Goal: Task Accomplishment & Management: Complete application form

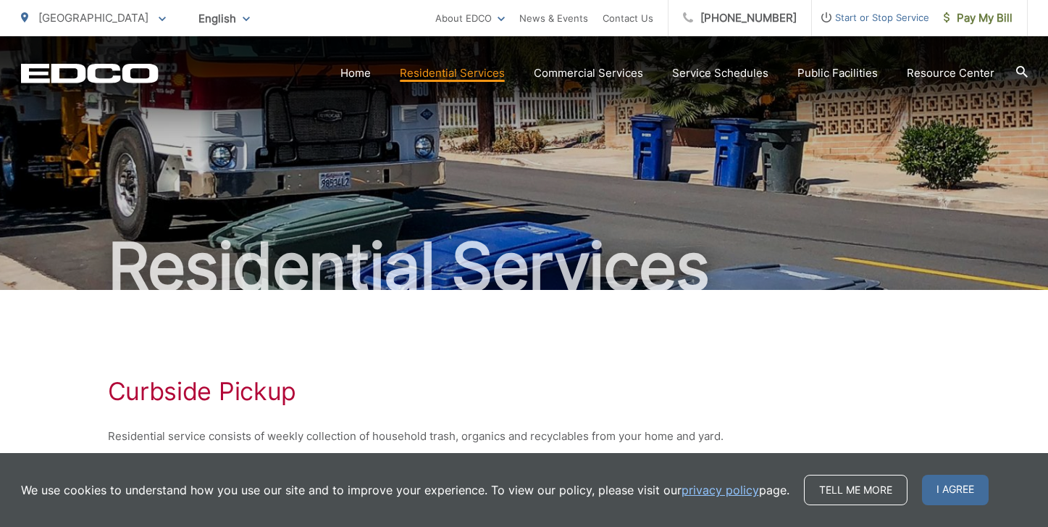
click at [593, 158] on div "Residential Services" at bounding box center [524, 163] width 1007 height 254
click at [1021, 67] on icon at bounding box center [1022, 72] width 12 height 12
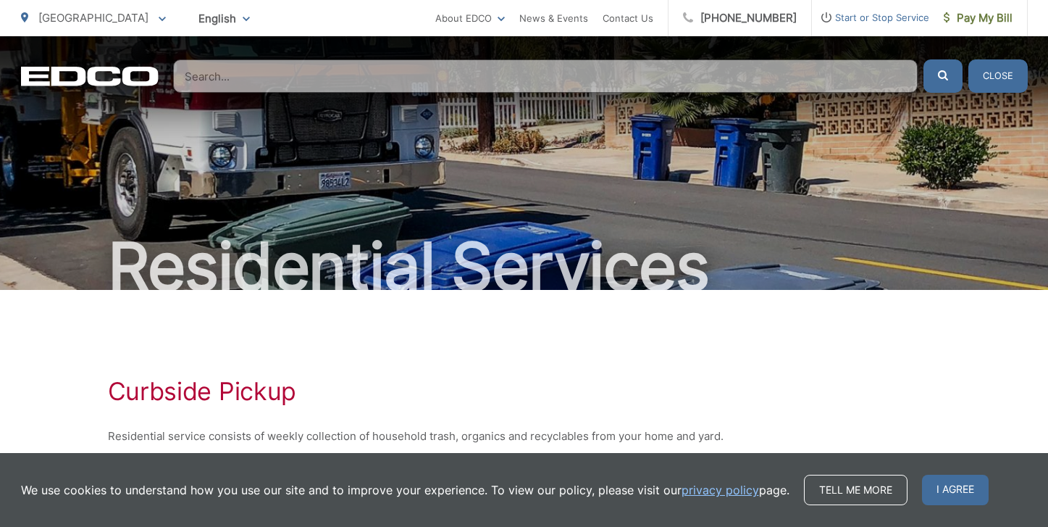
click at [281, 80] on input "Search" at bounding box center [545, 75] width 745 height 33
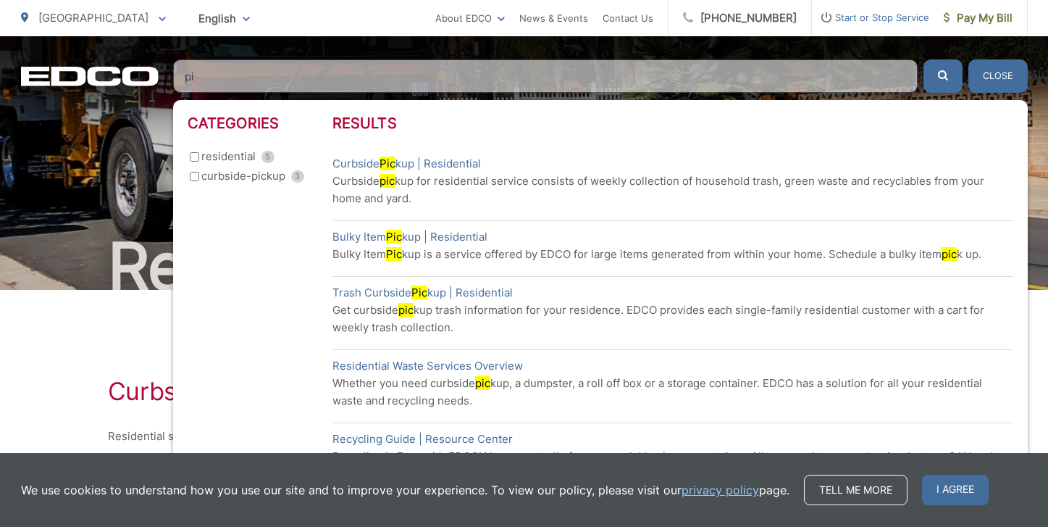
type input "p"
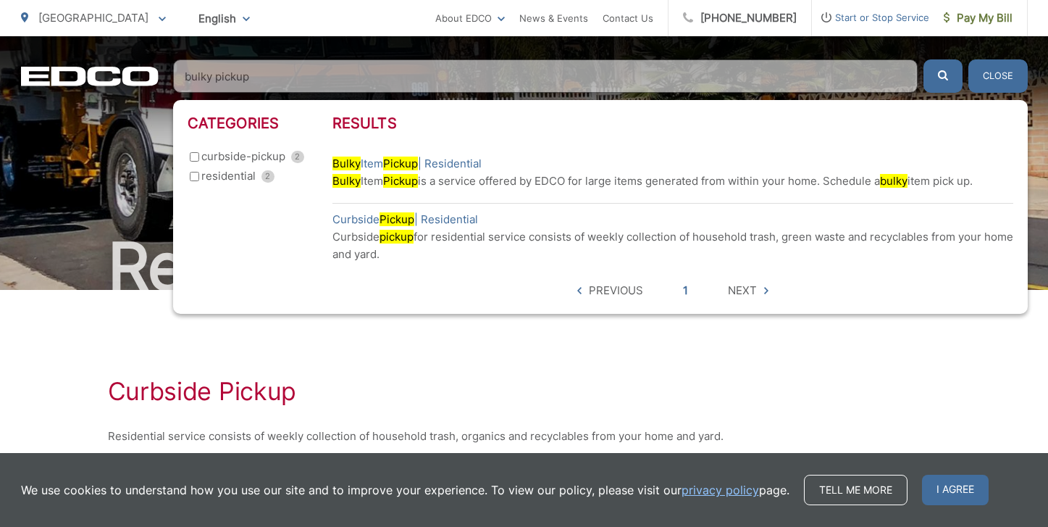
type input "bulky pickup"
click at [943, 76] on button "submit" at bounding box center [943, 75] width 39 height 33
click at [196, 155] on input "curbside-pickup 2" at bounding box center [194, 156] width 9 height 9
checkbox input "true"
click at [740, 290] on span "Next" at bounding box center [742, 290] width 29 height 17
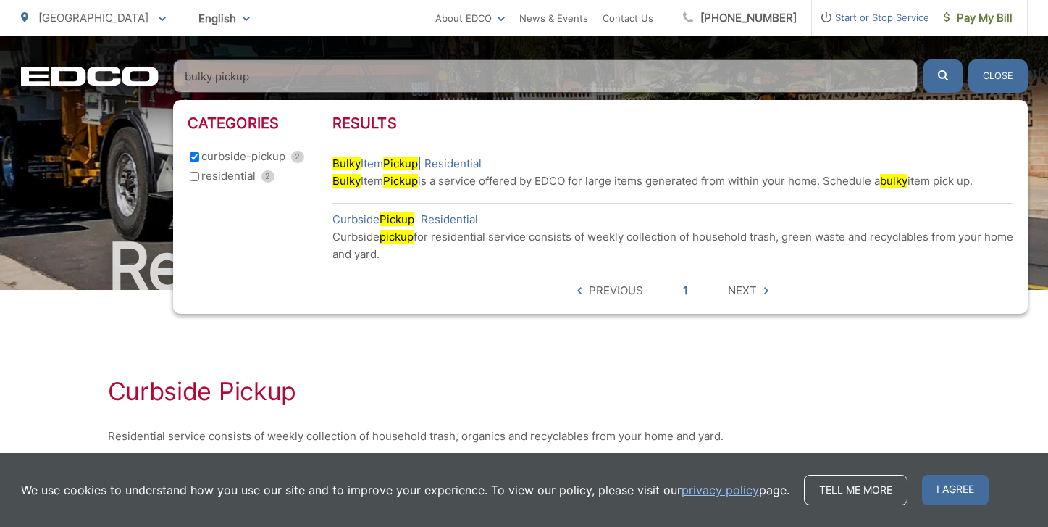
click at [765, 292] on icon at bounding box center [766, 290] width 4 height 7
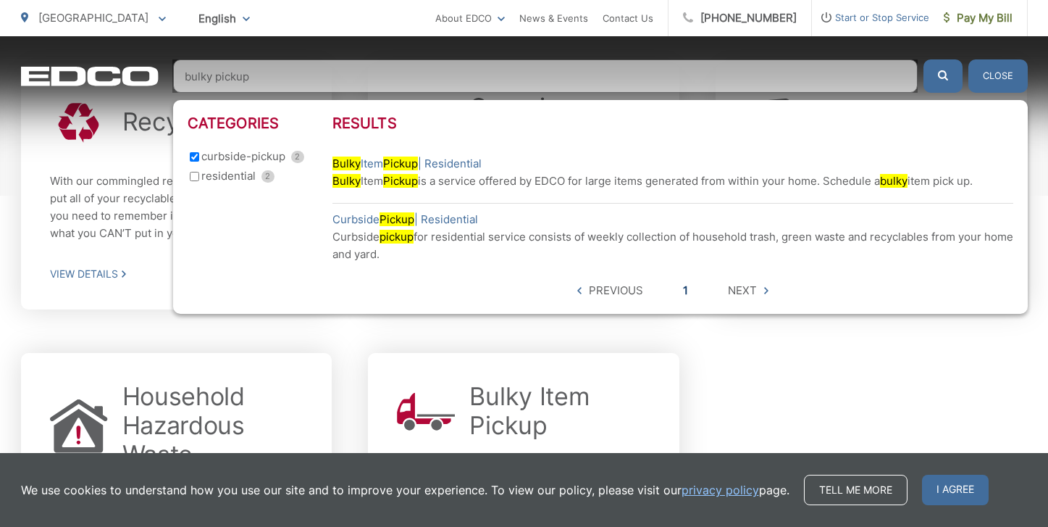
scroll to position [557, 0]
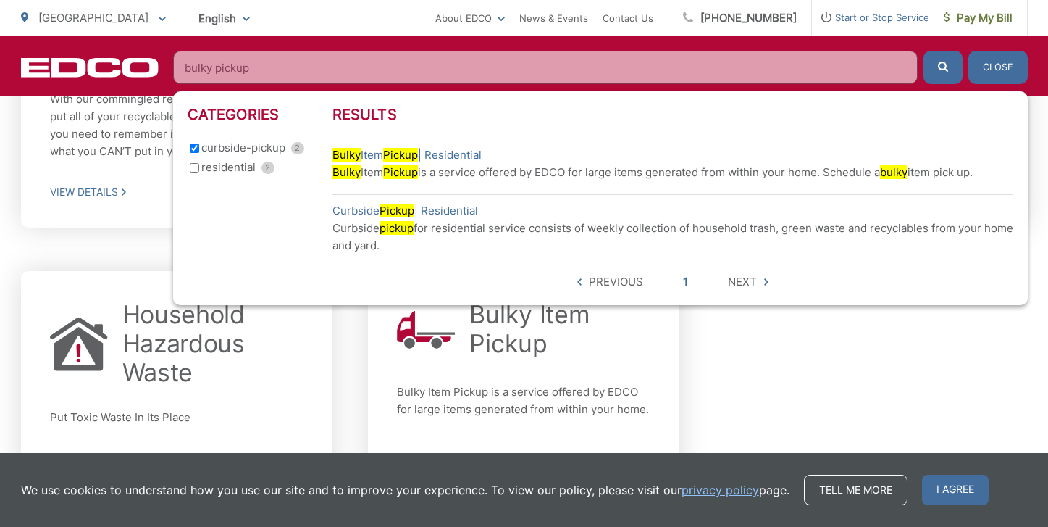
click at [554, 359] on div "Bulky Item Pickup Bulky Item Pickup is a service offered by EDCO for large item…" at bounding box center [524, 382] width 254 height 164
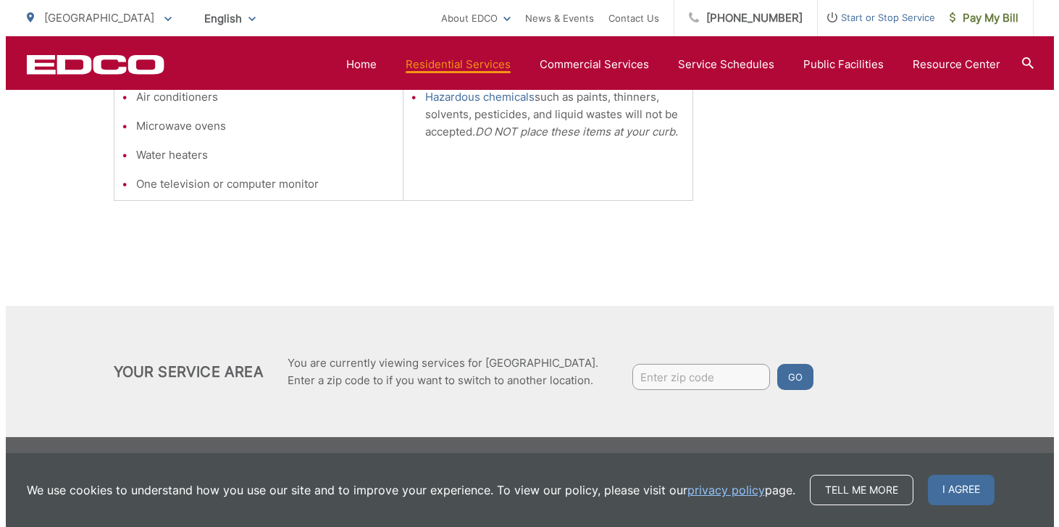
scroll to position [594, 0]
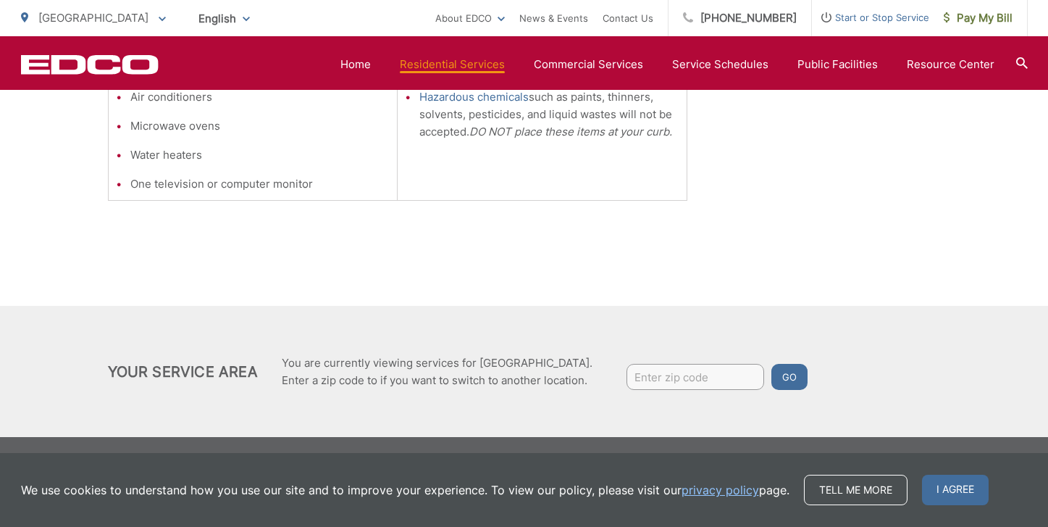
click at [653, 375] on input "Enter zip code" at bounding box center [696, 377] width 138 height 26
type input "92020"
click at [792, 377] on button "Go" at bounding box center [790, 377] width 36 height 26
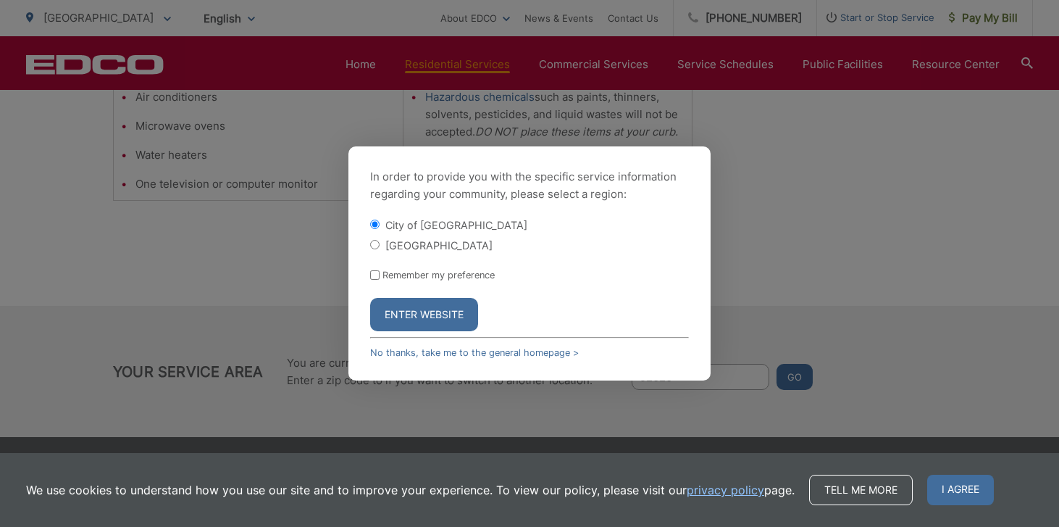
click at [463, 312] on button "Enter Website" at bounding box center [424, 314] width 108 height 33
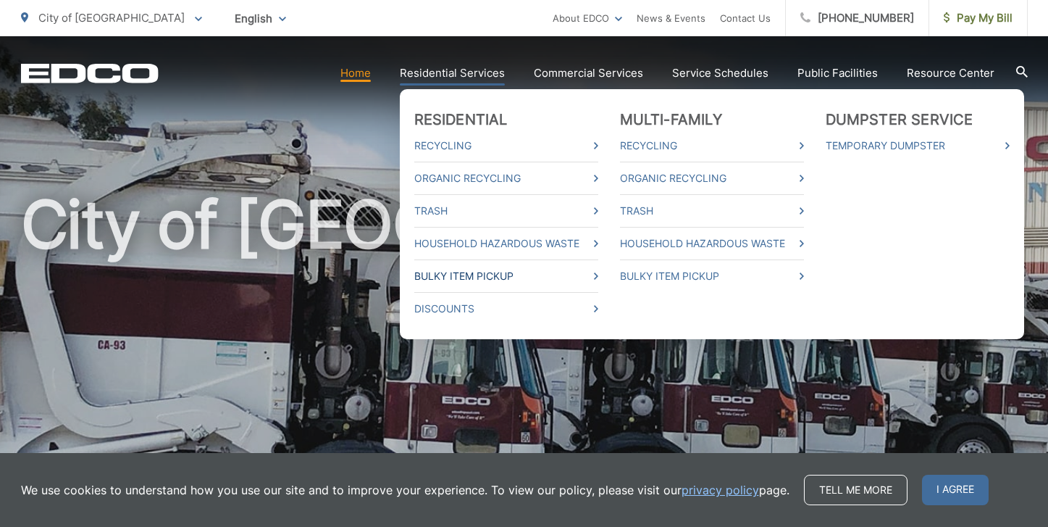
click at [483, 276] on link "Bulky Item Pickup" at bounding box center [506, 275] width 184 height 17
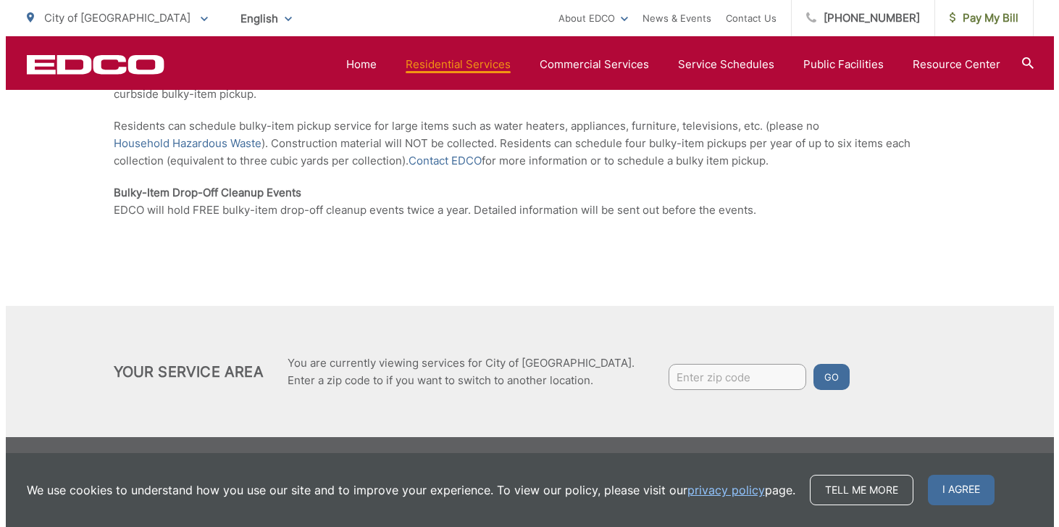
scroll to position [359, 0]
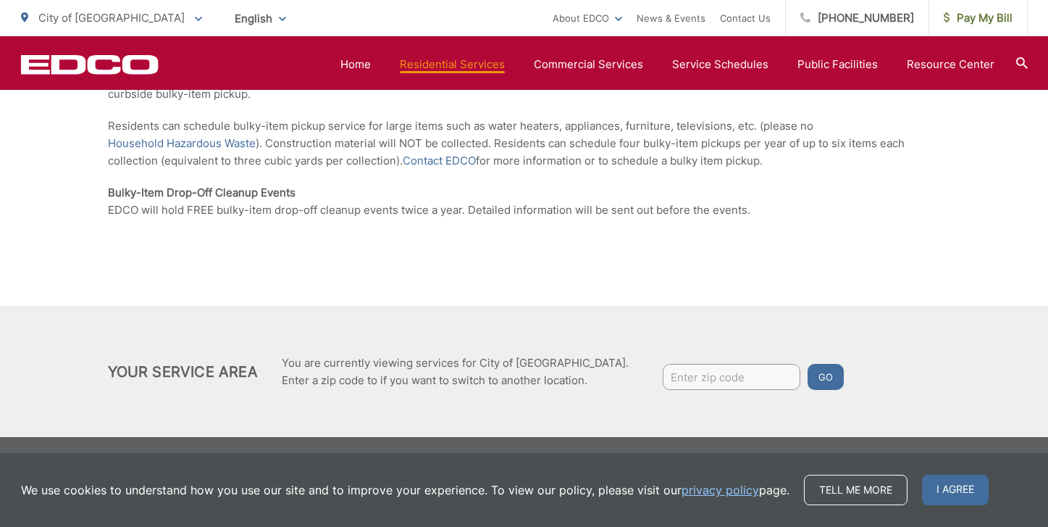
click at [808, 380] on button "Go" at bounding box center [826, 377] width 36 height 26
click at [681, 375] on input "Enter zip code" at bounding box center [732, 377] width 138 height 26
click at [663, 375] on input "Enter zip code" at bounding box center [732, 377] width 138 height 26
type input "92020"
click at [808, 375] on button "Go" at bounding box center [826, 377] width 36 height 26
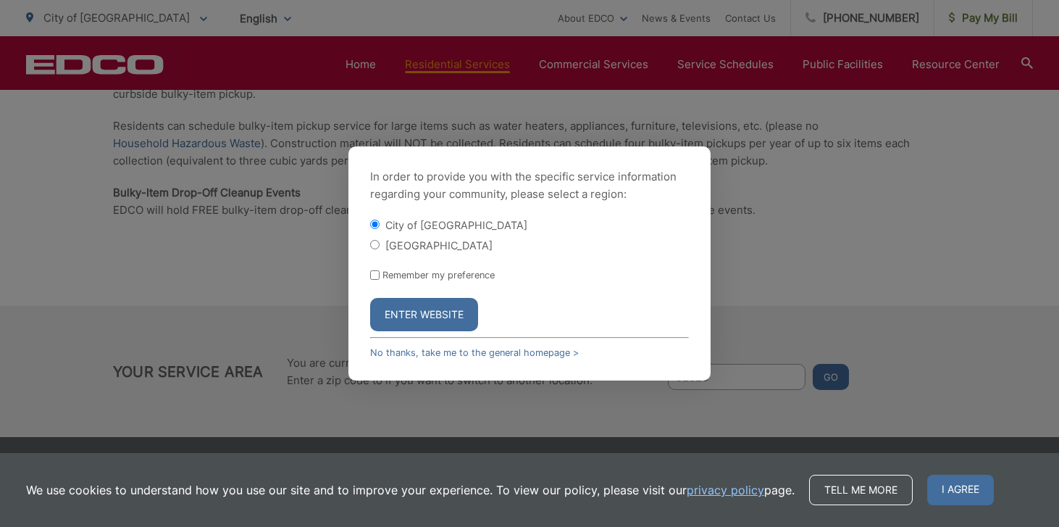
click at [440, 313] on button "Enter Website" at bounding box center [424, 314] width 108 height 33
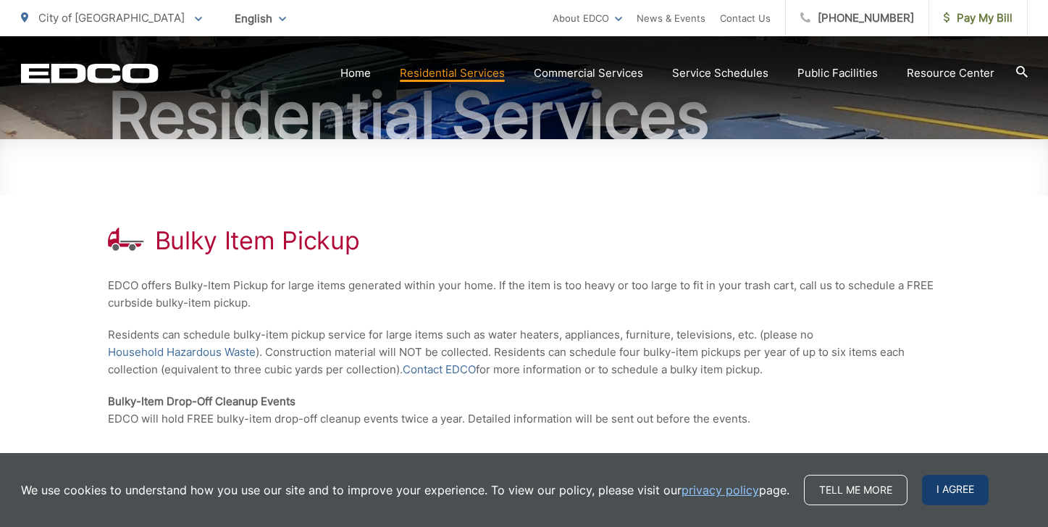
scroll to position [154, 0]
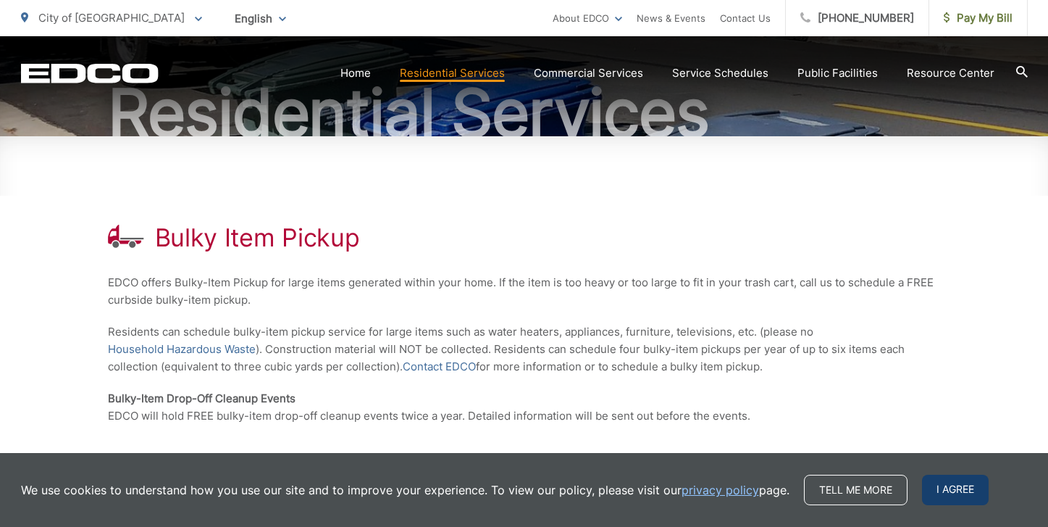
click at [952, 488] on span "I agree" at bounding box center [955, 490] width 67 height 30
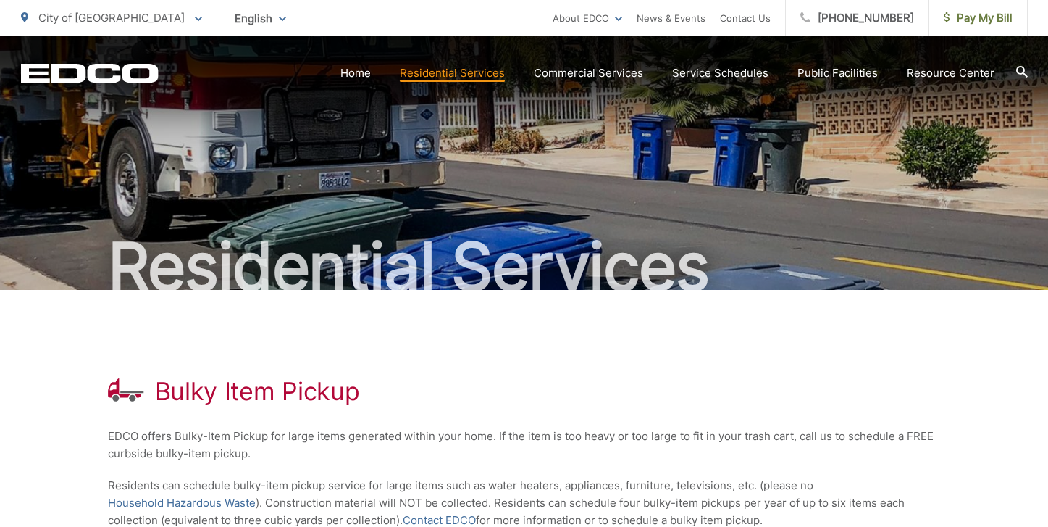
scroll to position [0, 0]
click at [195, 21] on icon at bounding box center [198, 19] width 7 height 5
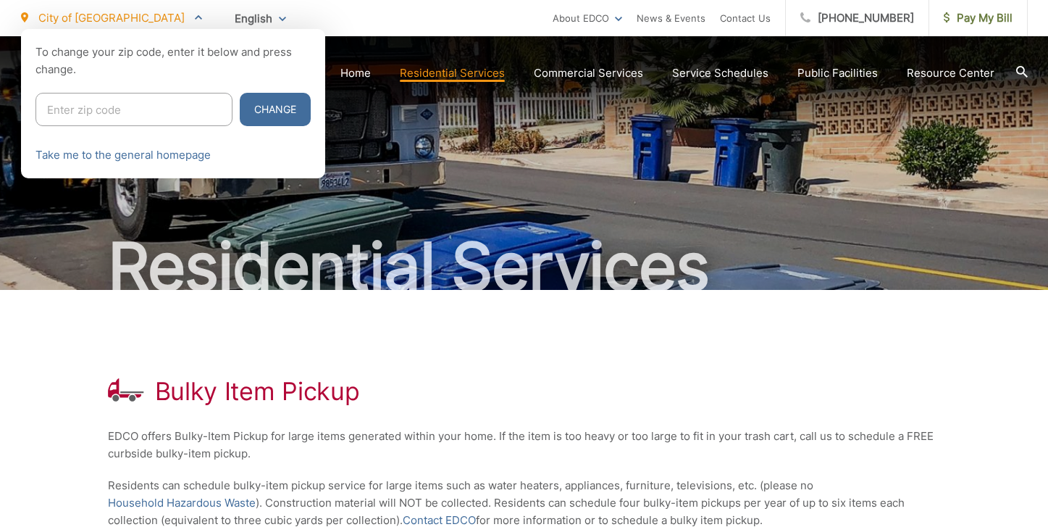
click at [195, 22] on span at bounding box center [198, 17] width 7 height 17
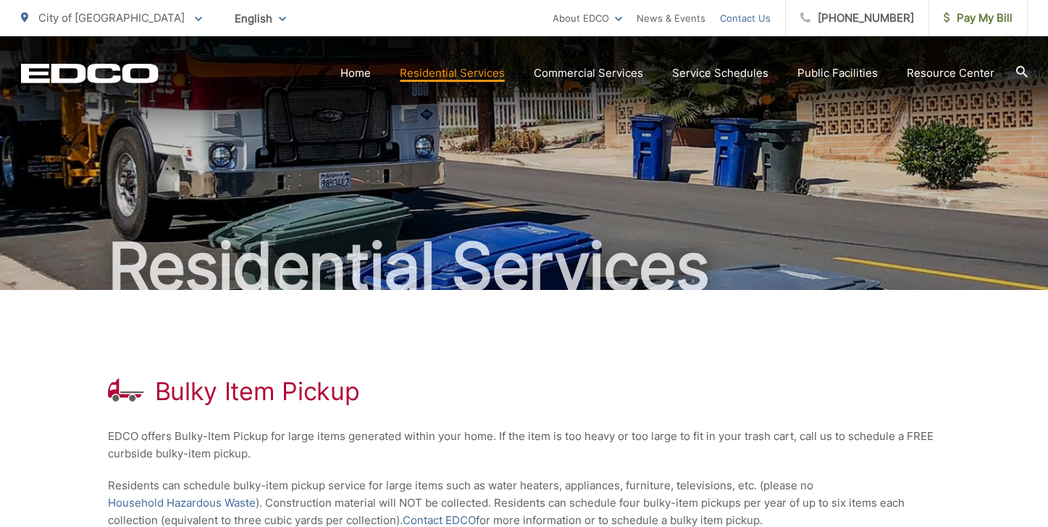
click at [770, 20] on link "Contact Us" at bounding box center [745, 17] width 51 height 17
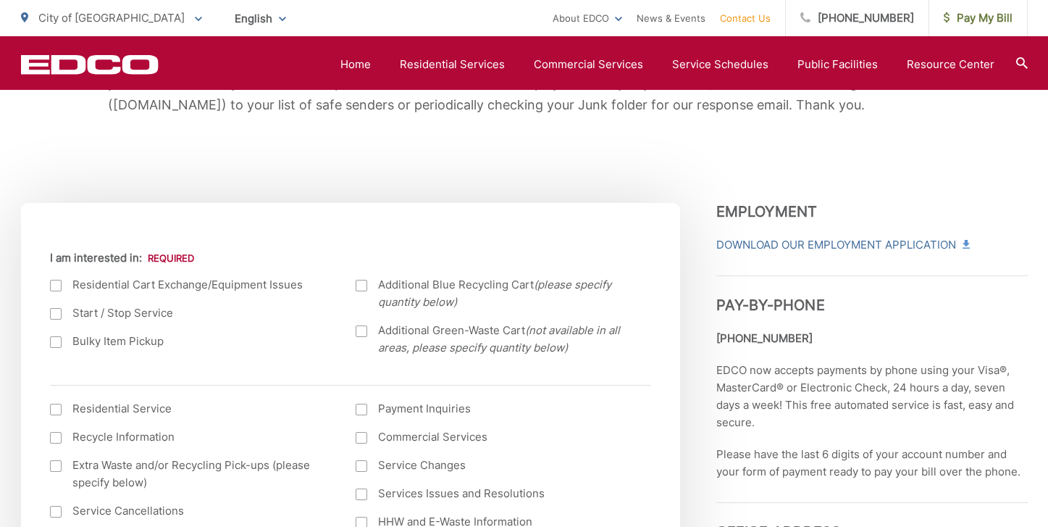
scroll to position [407, 0]
click at [55, 340] on div at bounding box center [56, 341] width 12 height 12
click at [0, 0] on input "Bulky Item Pickup" at bounding box center [0, 0] width 0 height 0
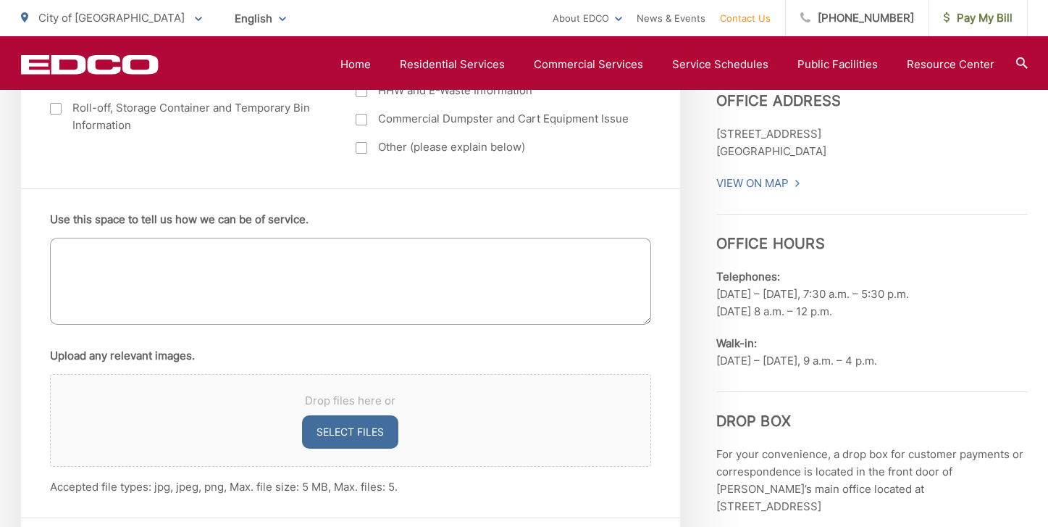
scroll to position [835, 0]
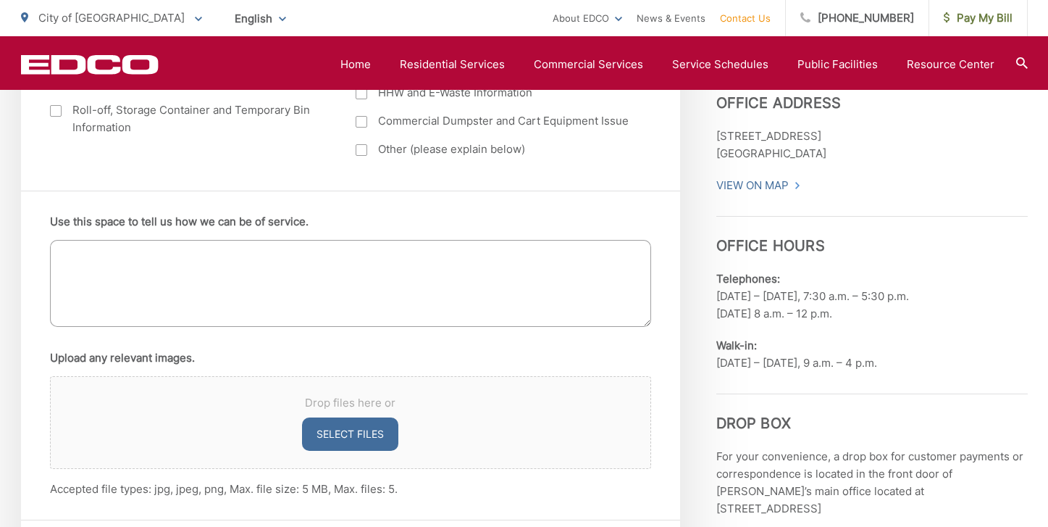
click at [139, 256] on textarea "Use this space to tell us how we can be of service." at bounding box center [350, 283] width 601 height 87
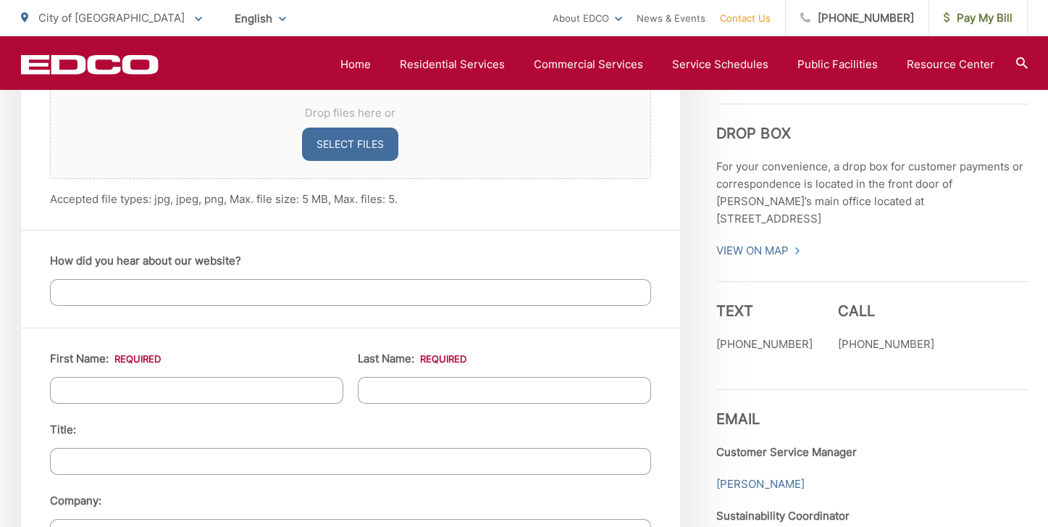
scroll to position [1127, 0]
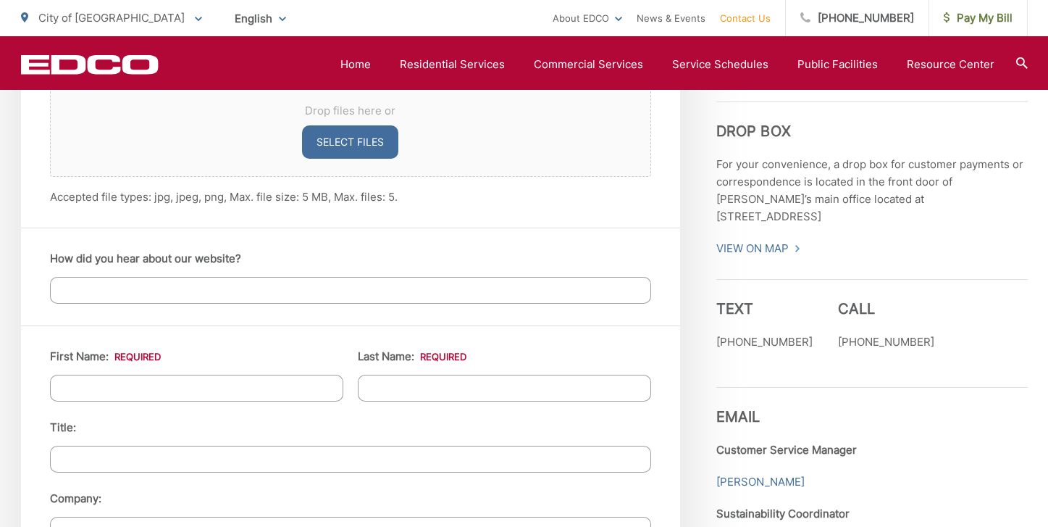
type textarea "I am interested in bulky item pickup at my residence"
type input "Linda"
type input "Irwin"
type input "2082 Estela Drive"
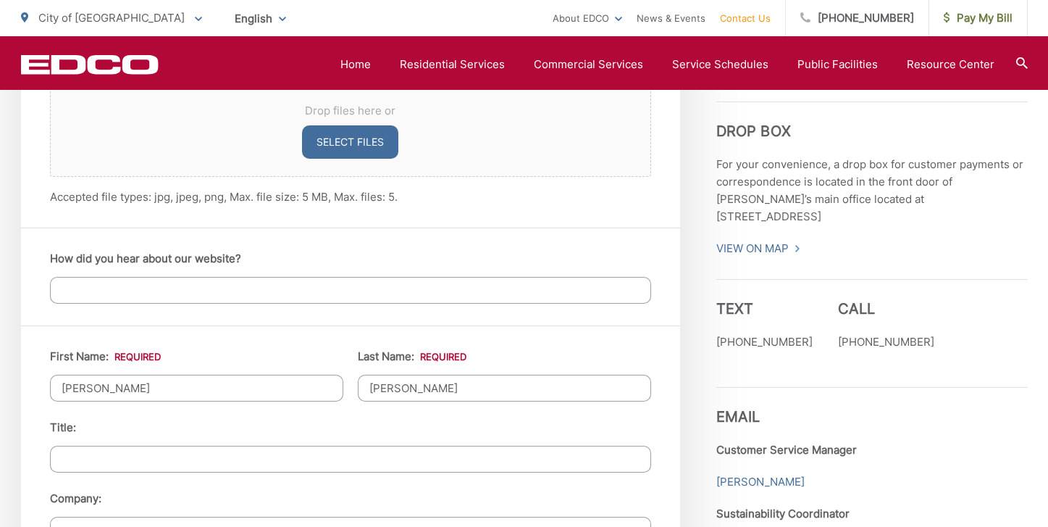
type input "El Cajon"
type input "92020-1008"
type input "lindairwin08@gmail.com"
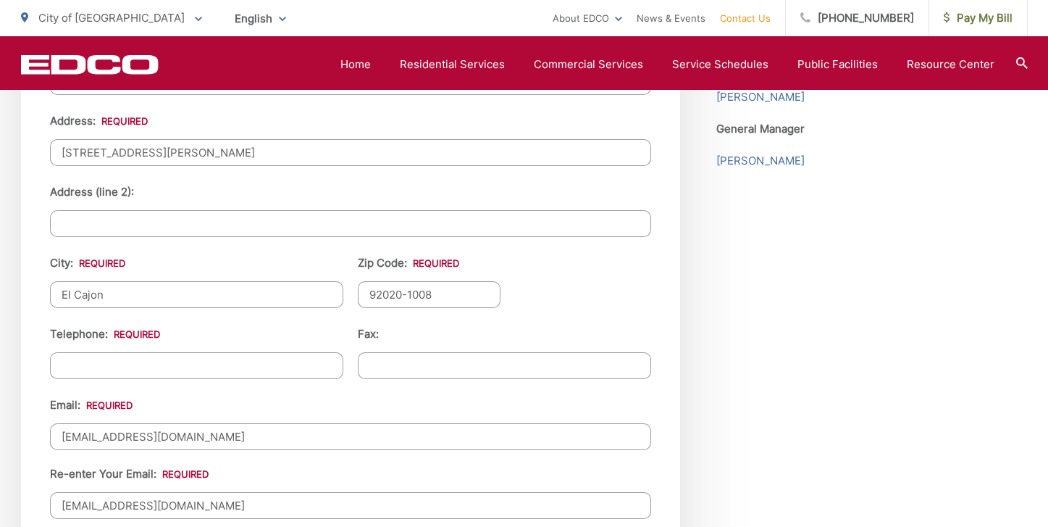
scroll to position [1576, 0]
click at [70, 364] on input "(___) ___-____" at bounding box center [196, 364] width 293 height 27
type input "(619) 672-6790"
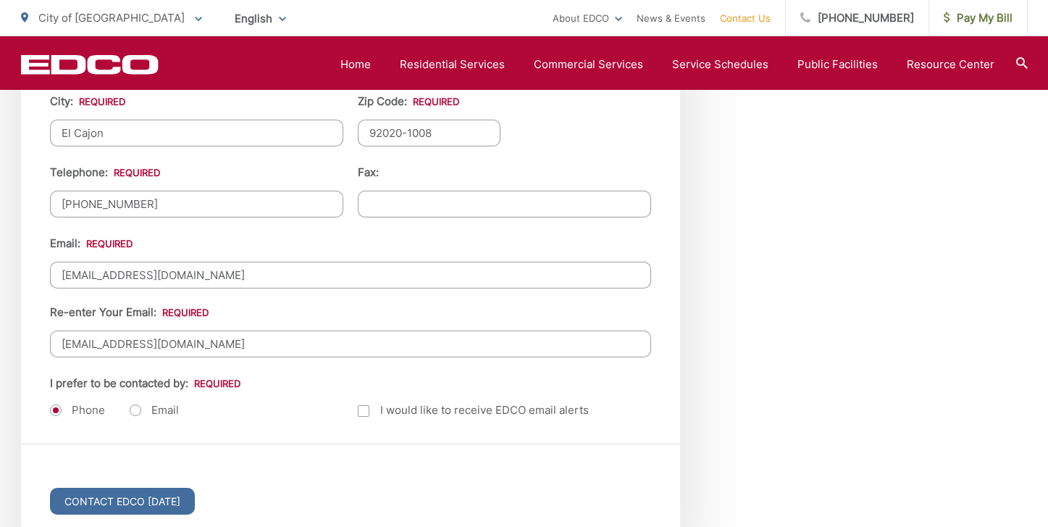
scroll to position [1743, 0]
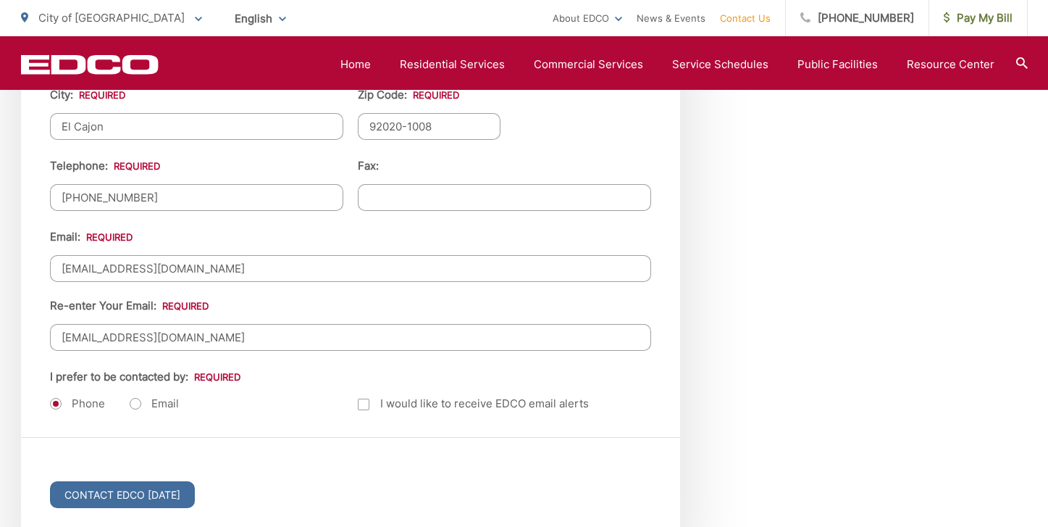
click at [135, 406] on label "Email" at bounding box center [154, 403] width 49 height 14
radio input "true"
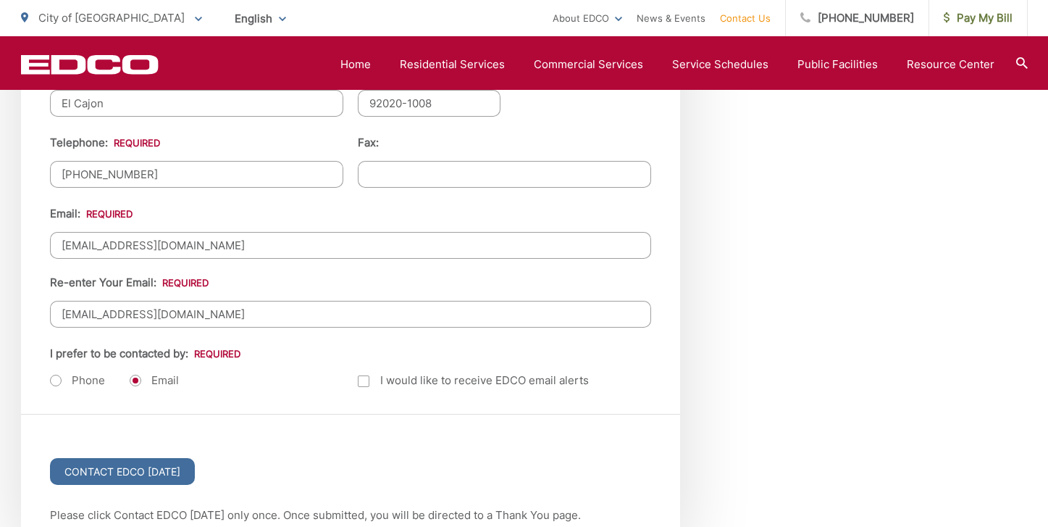
scroll to position [1792, 0]
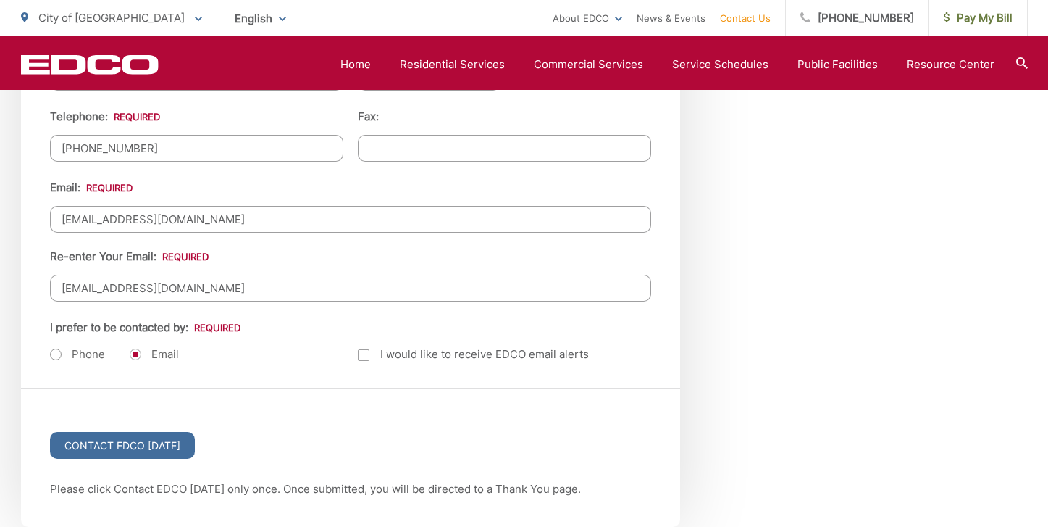
click at [359, 358] on div at bounding box center [364, 355] width 12 height 12
click at [0, 0] on input "Email Alerts" at bounding box center [0, 0] width 0 height 0
click at [166, 448] on input "Contact EDCO Today" at bounding box center [122, 445] width 145 height 27
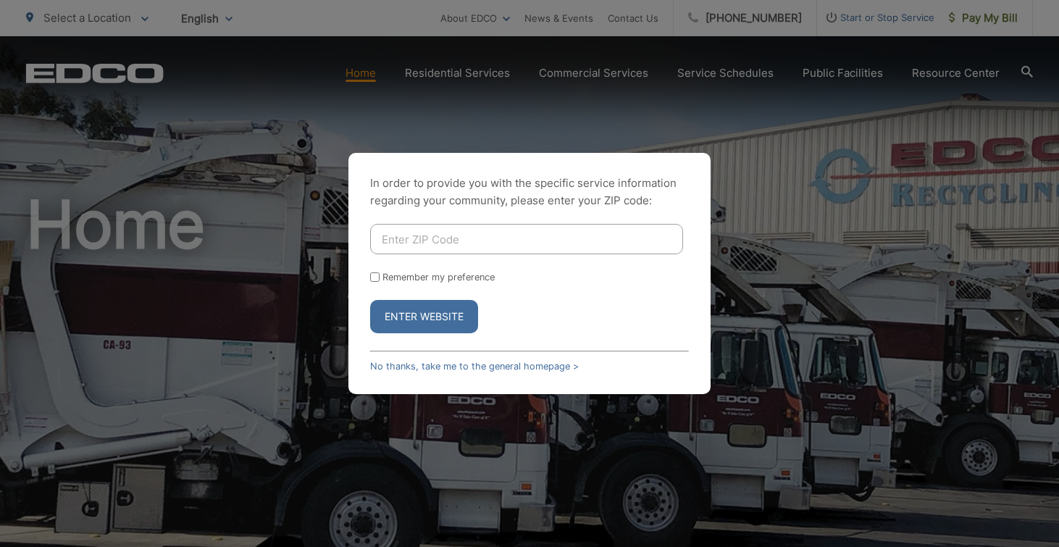
click at [422, 235] on input "Enter ZIP Code" at bounding box center [526, 239] width 313 height 30
type input "92020"
click at [423, 318] on button "Enter Website" at bounding box center [424, 316] width 108 height 33
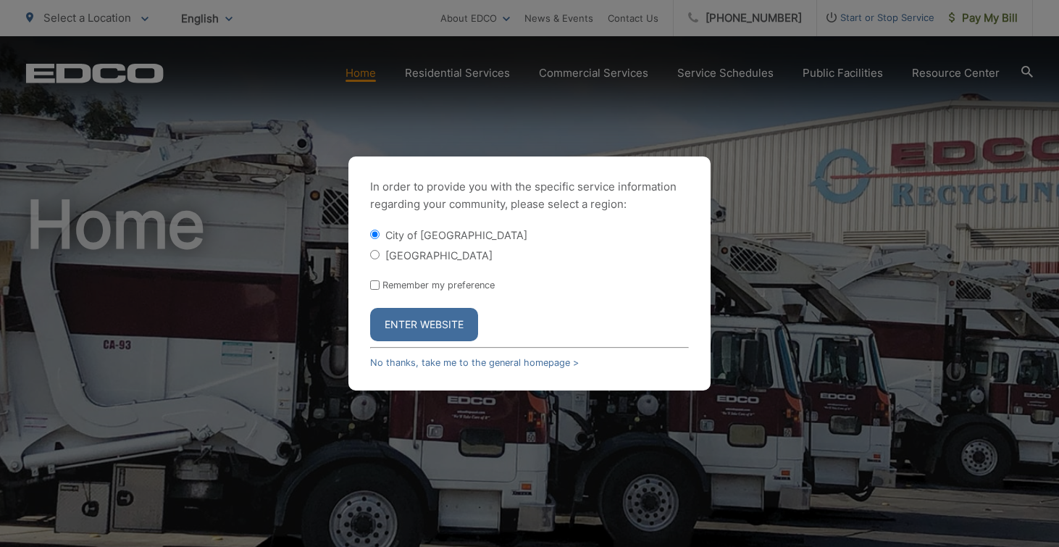
click at [424, 320] on button "Enter Website" at bounding box center [424, 324] width 108 height 33
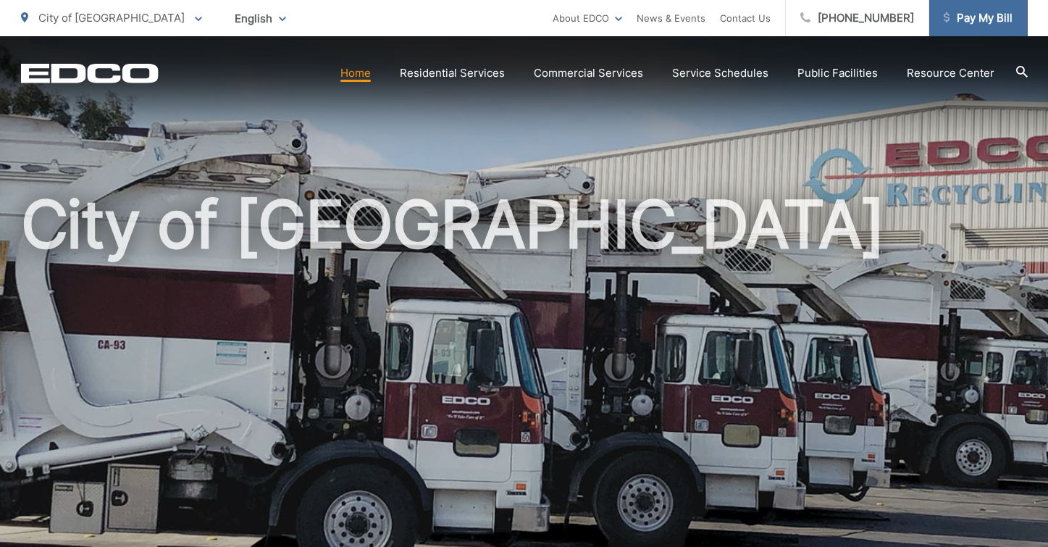
click at [1006, 17] on span "Pay My Bill" at bounding box center [978, 17] width 69 height 17
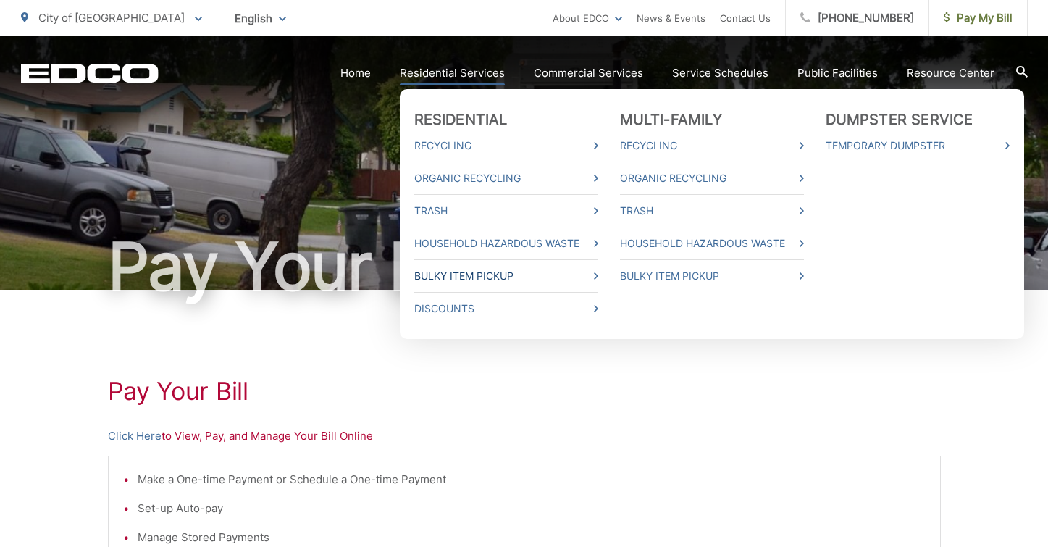
click at [470, 277] on link "Bulky Item Pickup" at bounding box center [506, 275] width 184 height 17
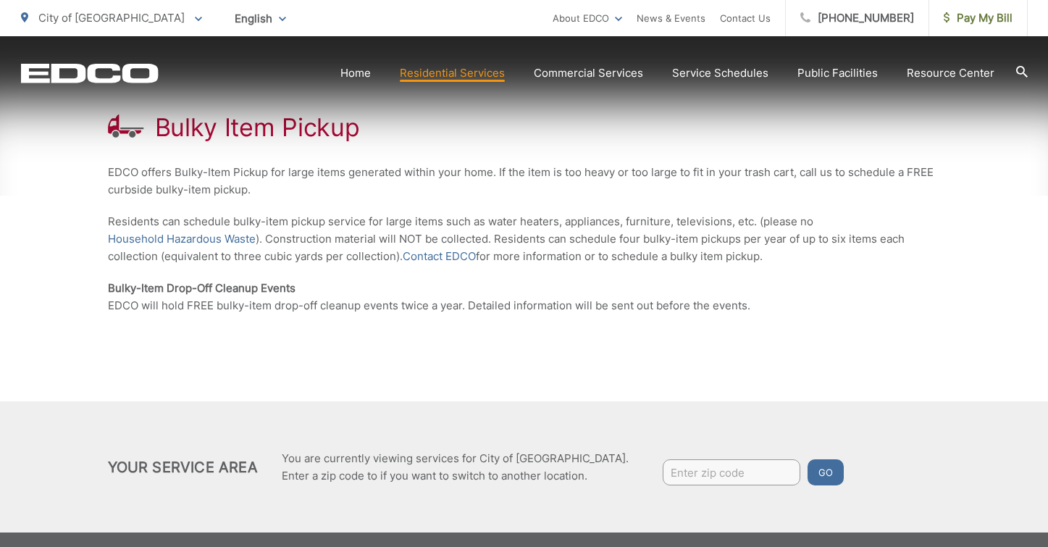
scroll to position [264, 0]
